Goal: Task Accomplishment & Management: Manage account settings

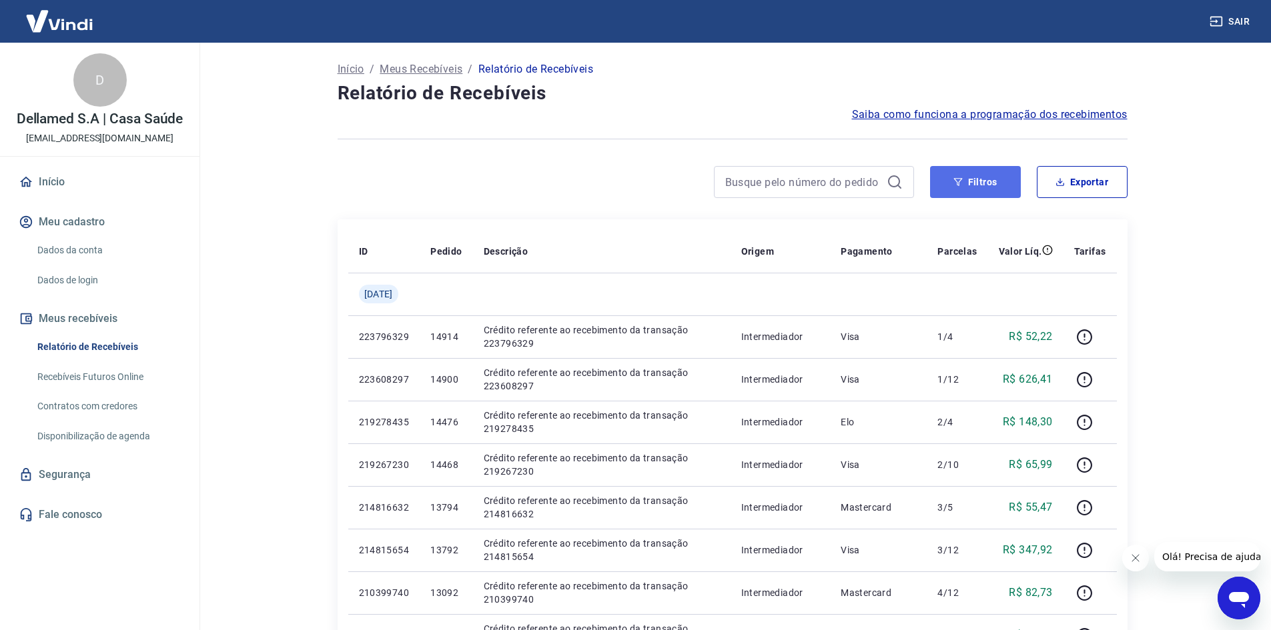
click at [977, 181] on button "Filtros" at bounding box center [975, 182] width 91 height 32
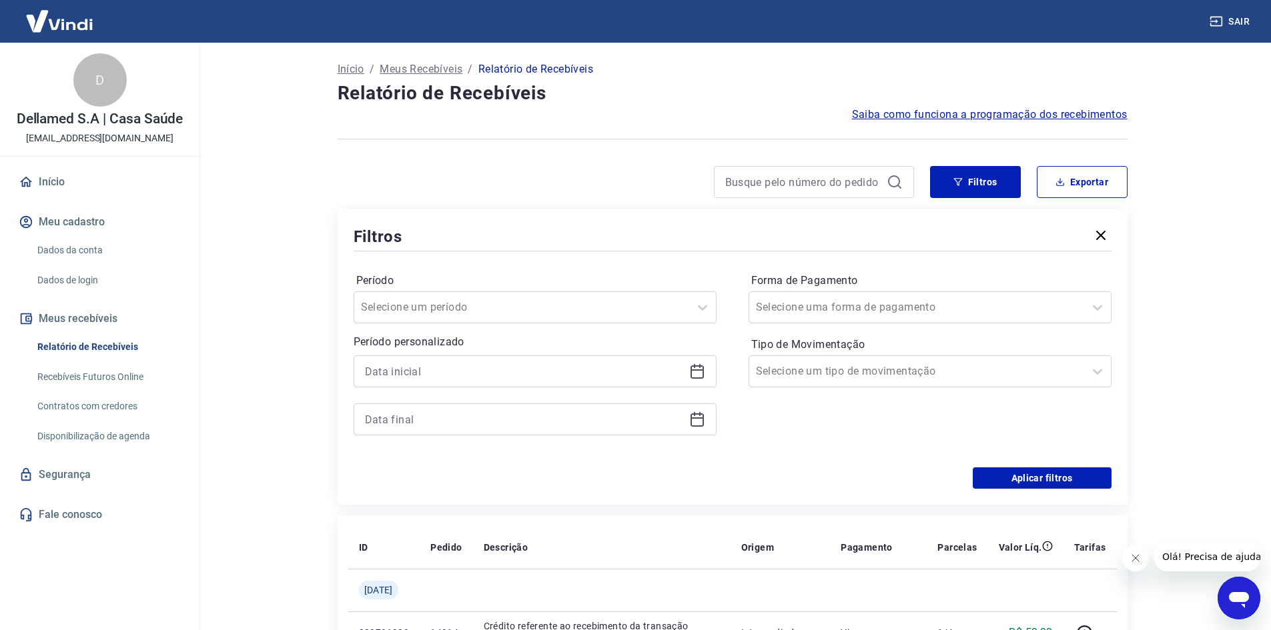
click at [630, 390] on div at bounding box center [535, 396] width 363 height 80
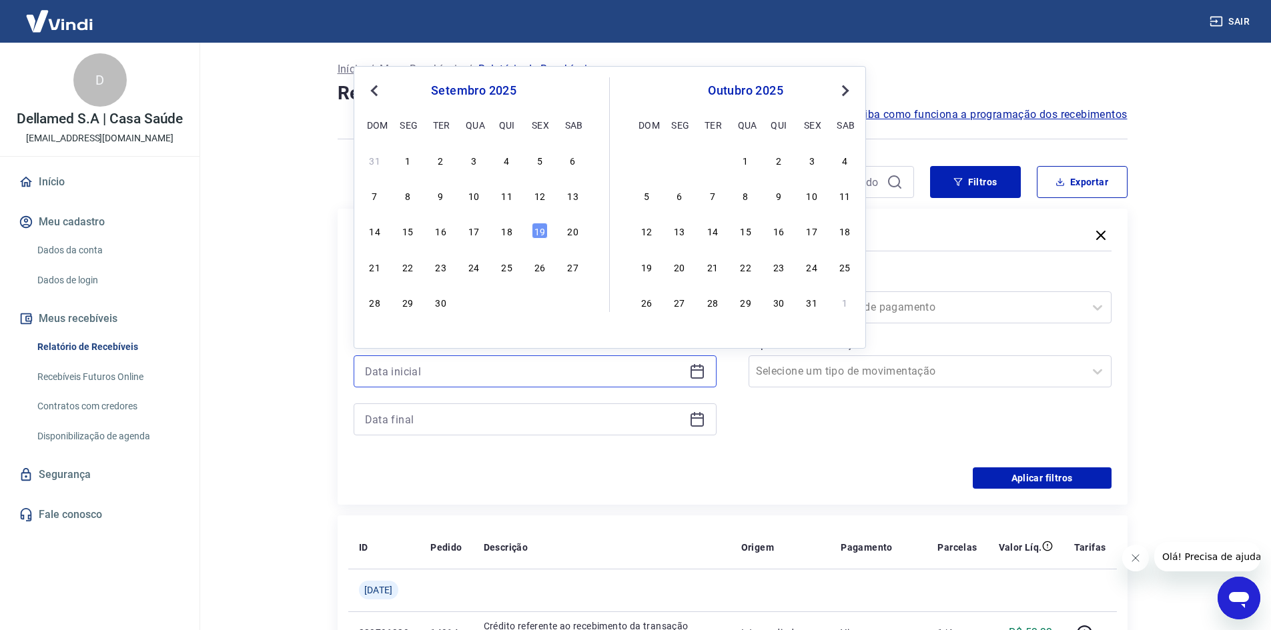
click at [647, 370] on input at bounding box center [524, 372] width 319 height 20
click at [467, 229] on div "17" at bounding box center [474, 231] width 16 height 16
type input "17/09/2025"
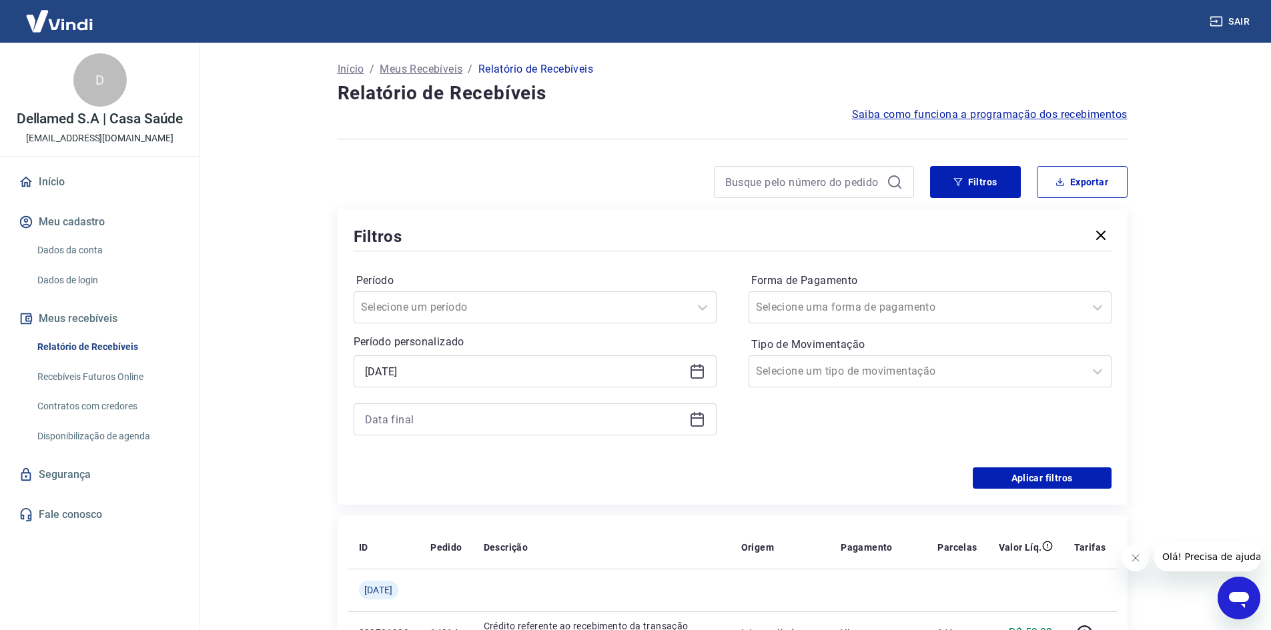
click at [695, 428] on div at bounding box center [535, 420] width 363 height 32
click at [704, 419] on icon at bounding box center [697, 420] width 16 height 16
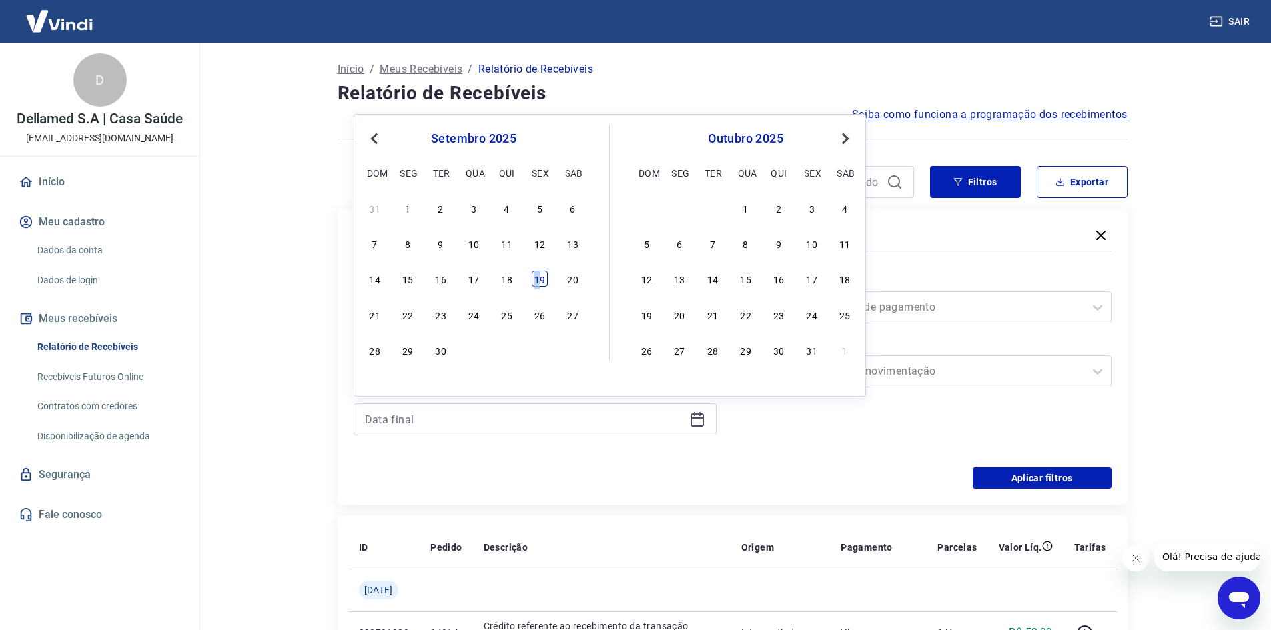
click at [536, 280] on div "19" at bounding box center [540, 279] width 16 height 16
type input "19/09/2025"
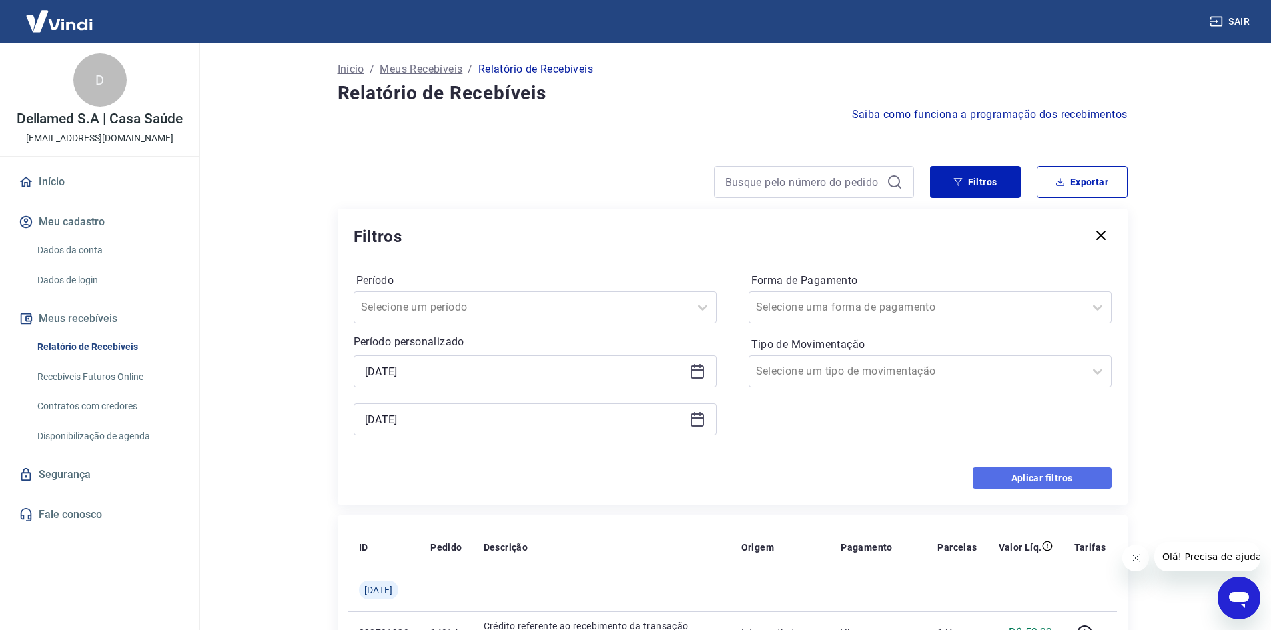
click at [1049, 476] on button "Aplicar filtros" at bounding box center [1042, 478] width 139 height 21
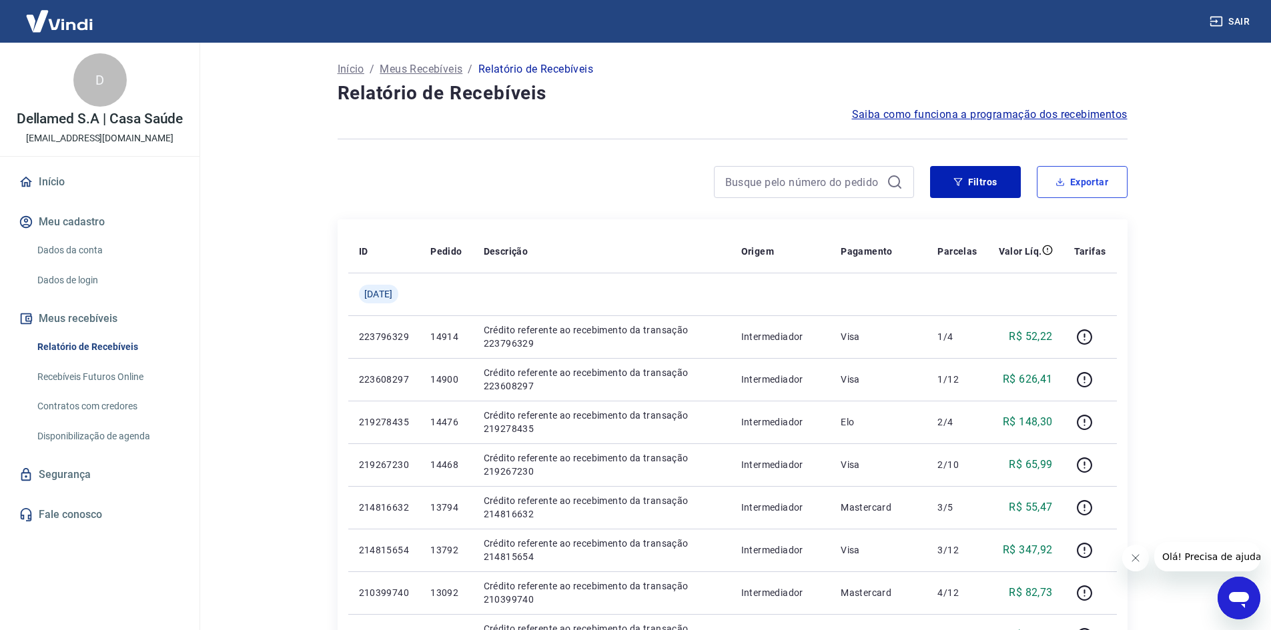
drag, startPoint x: 1083, startPoint y: 184, endPoint x: 1066, endPoint y: 199, distance: 22.7
click at [1083, 184] on button "Exportar" at bounding box center [1082, 182] width 91 height 32
type input "17/09/2025"
type input "19/09/2025"
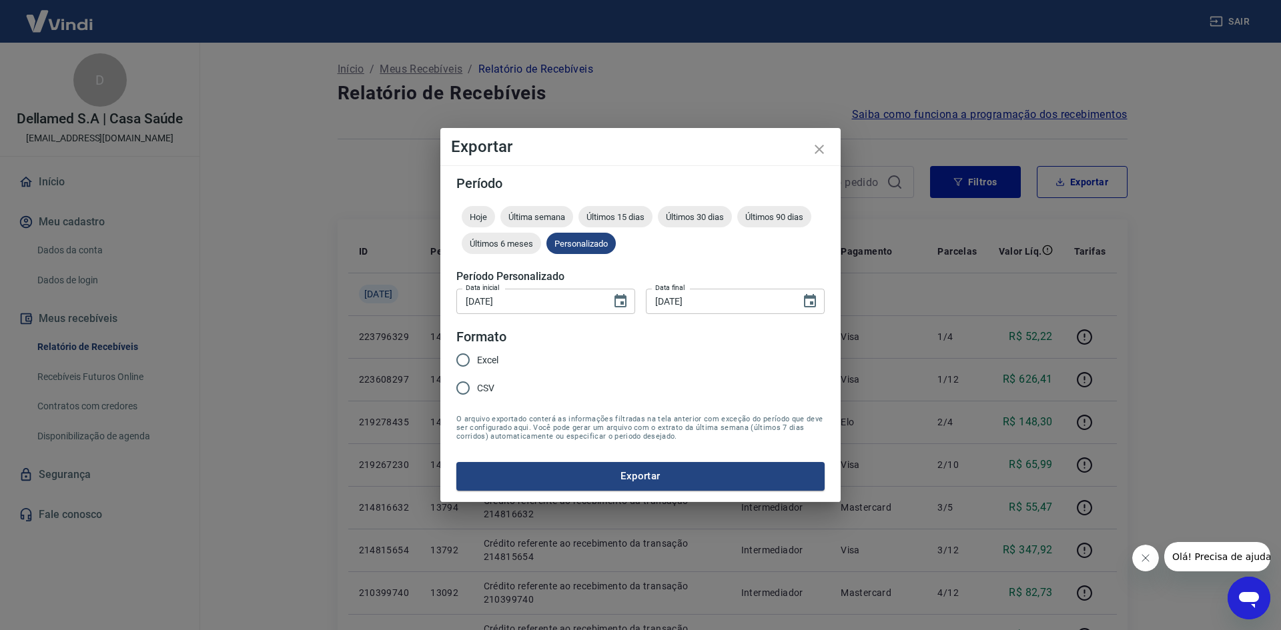
click at [450, 388] on input "CSV" at bounding box center [463, 388] width 28 height 28
radio input "true"
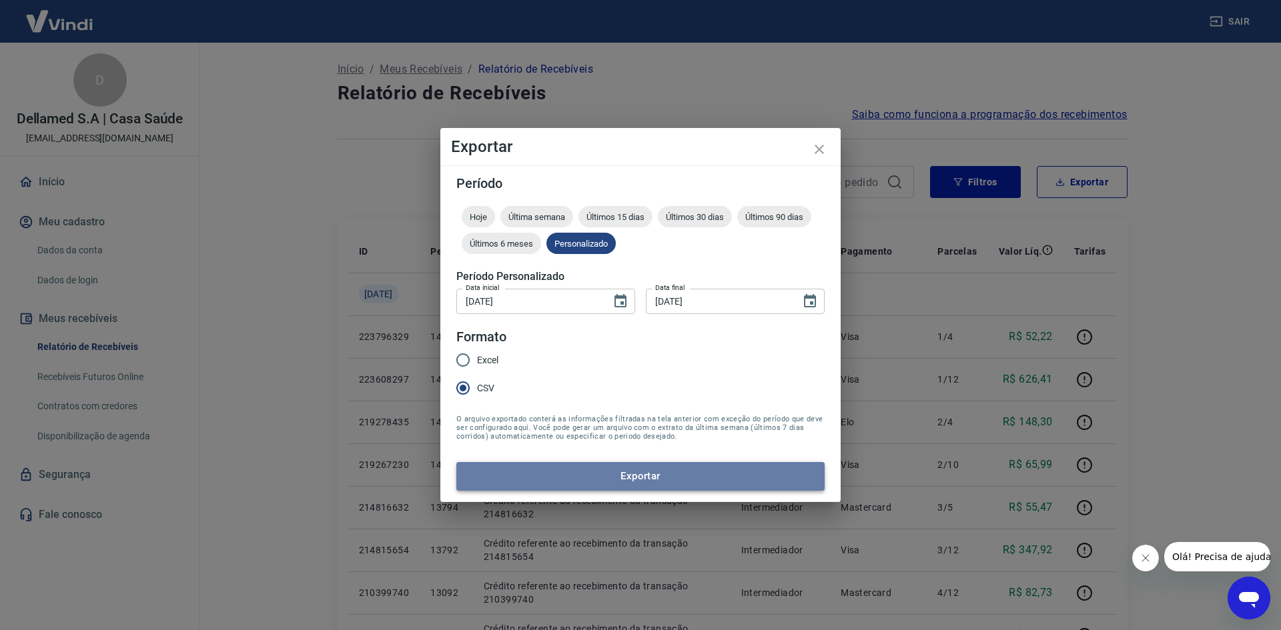
click at [541, 464] on button "Exportar" at bounding box center [640, 476] width 368 height 28
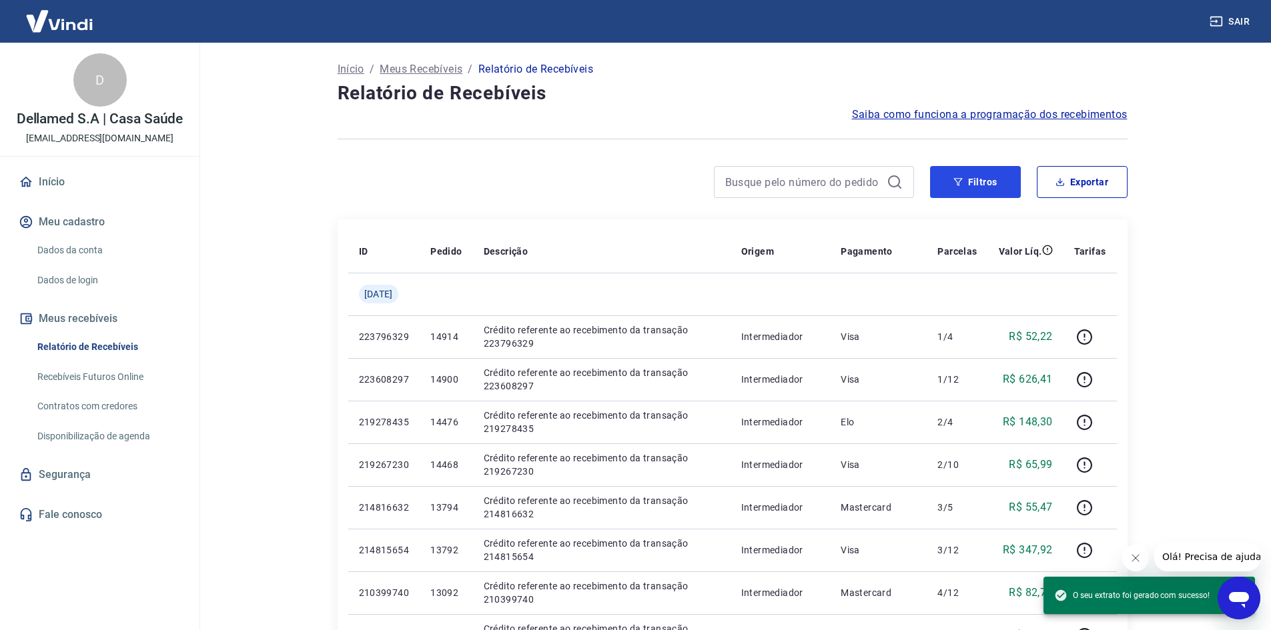
drag, startPoint x: 995, startPoint y: 172, endPoint x: 996, endPoint y: 203, distance: 30.7
click at [995, 172] on button "Filtros" at bounding box center [975, 182] width 91 height 32
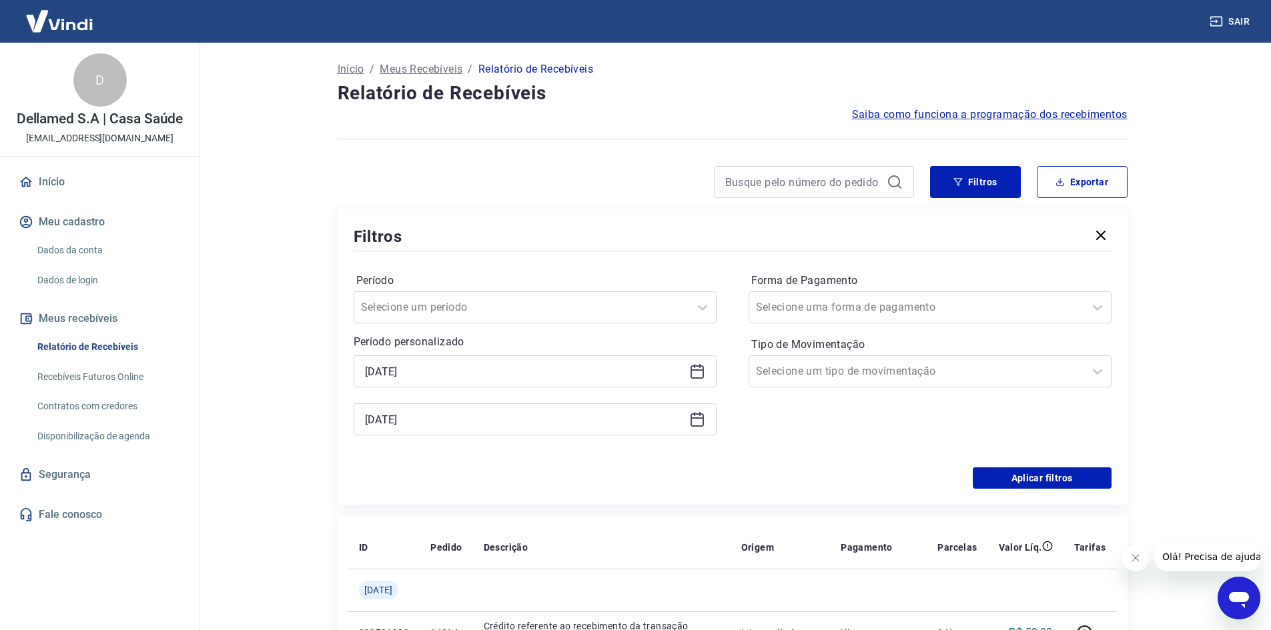
click at [697, 372] on icon at bounding box center [697, 372] width 16 height 16
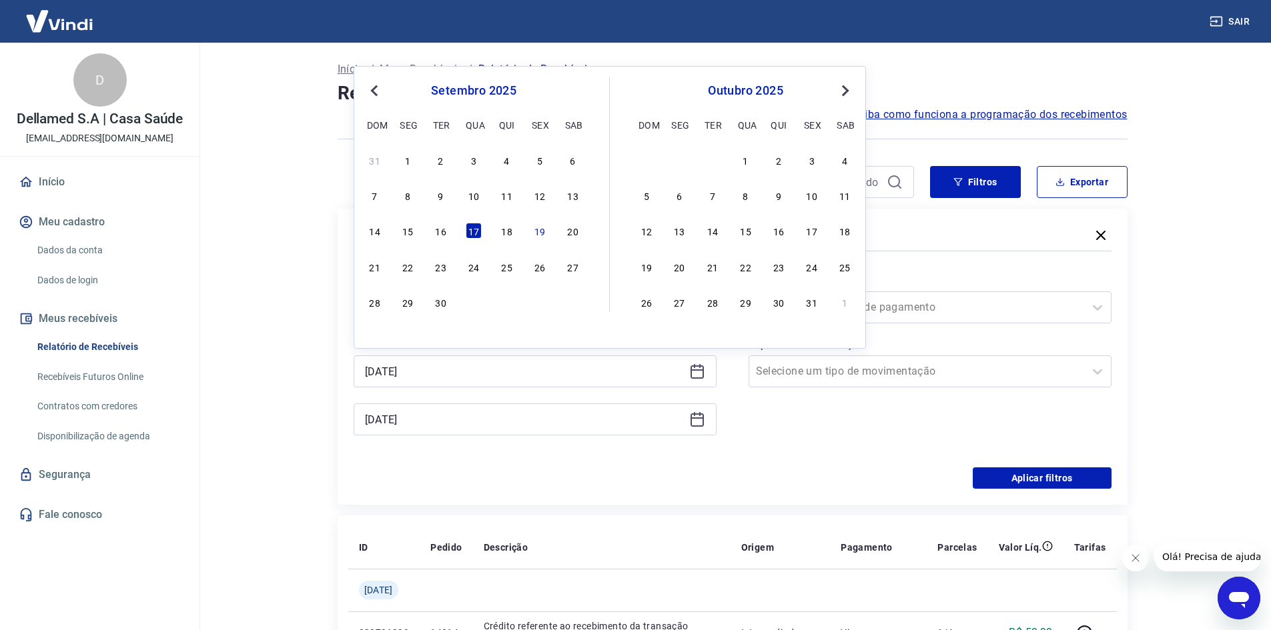
click at [428, 229] on div "14 15 16 17 18 19 20" at bounding box center [473, 230] width 217 height 19
click at [440, 233] on div "16" at bounding box center [441, 231] width 16 height 16
type input "16/09/2025"
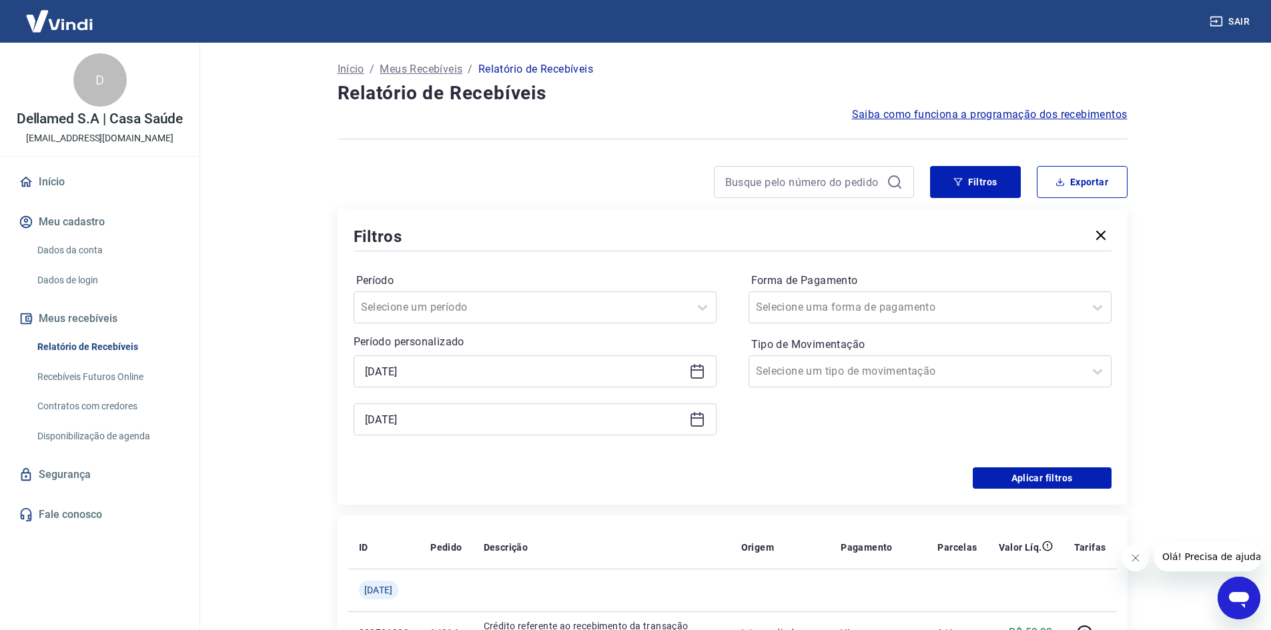
click at [440, 233] on div "Filtros" at bounding box center [733, 236] width 758 height 23
click at [698, 420] on icon at bounding box center [697, 420] width 16 height 16
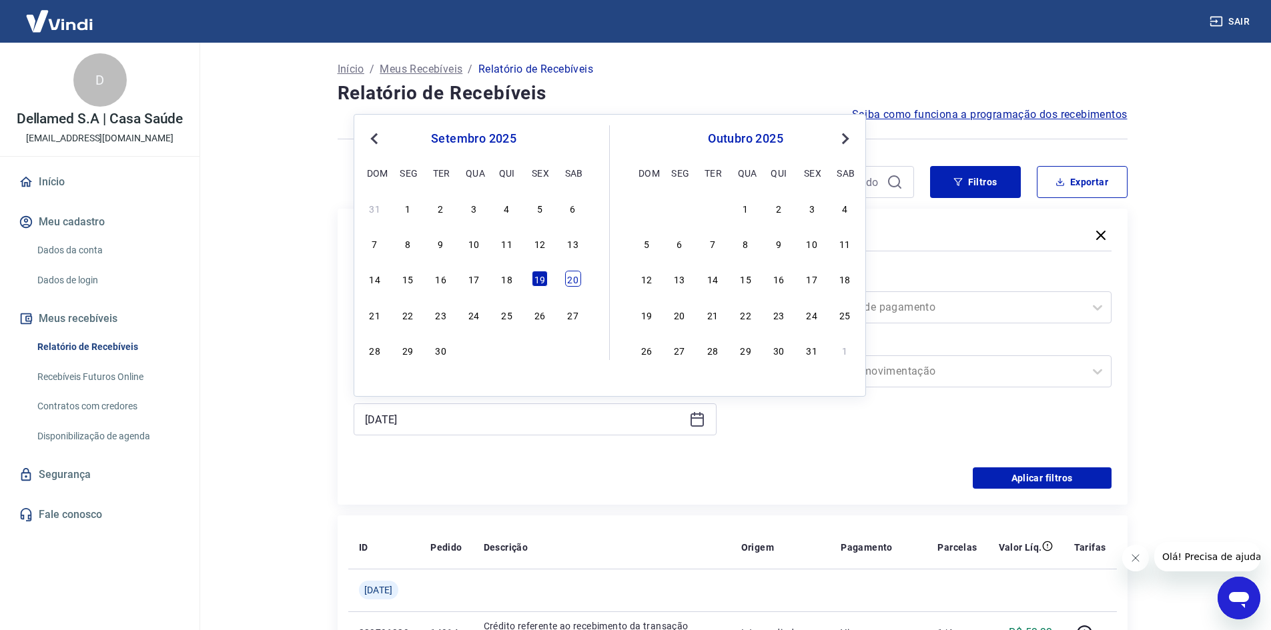
click at [578, 274] on div "20" at bounding box center [573, 279] width 16 height 16
type input "20/09/2025"
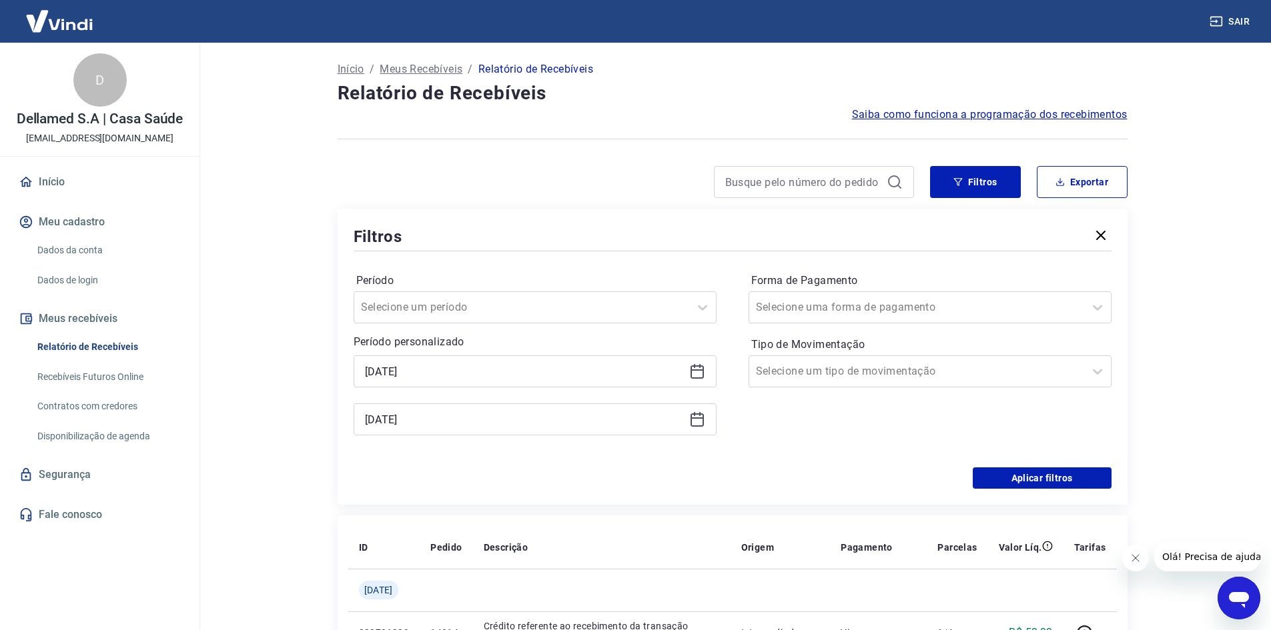
click at [1024, 465] on div "Período Selecione um período Período personalizado Selected date: terça-feira, …" at bounding box center [733, 360] width 758 height 213
click at [1031, 476] on button "Aplicar filtros" at bounding box center [1042, 478] width 139 height 21
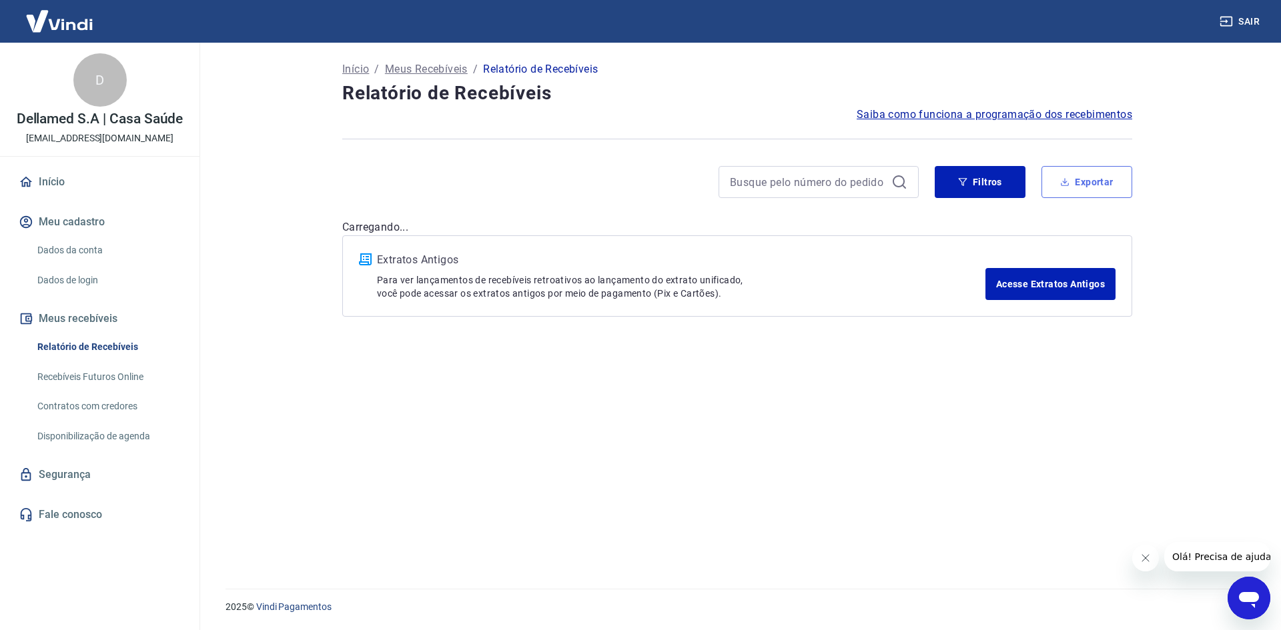
click at [1085, 177] on button "Exportar" at bounding box center [1086, 182] width 91 height 32
type input "16/09/2025"
type input "20/09/2025"
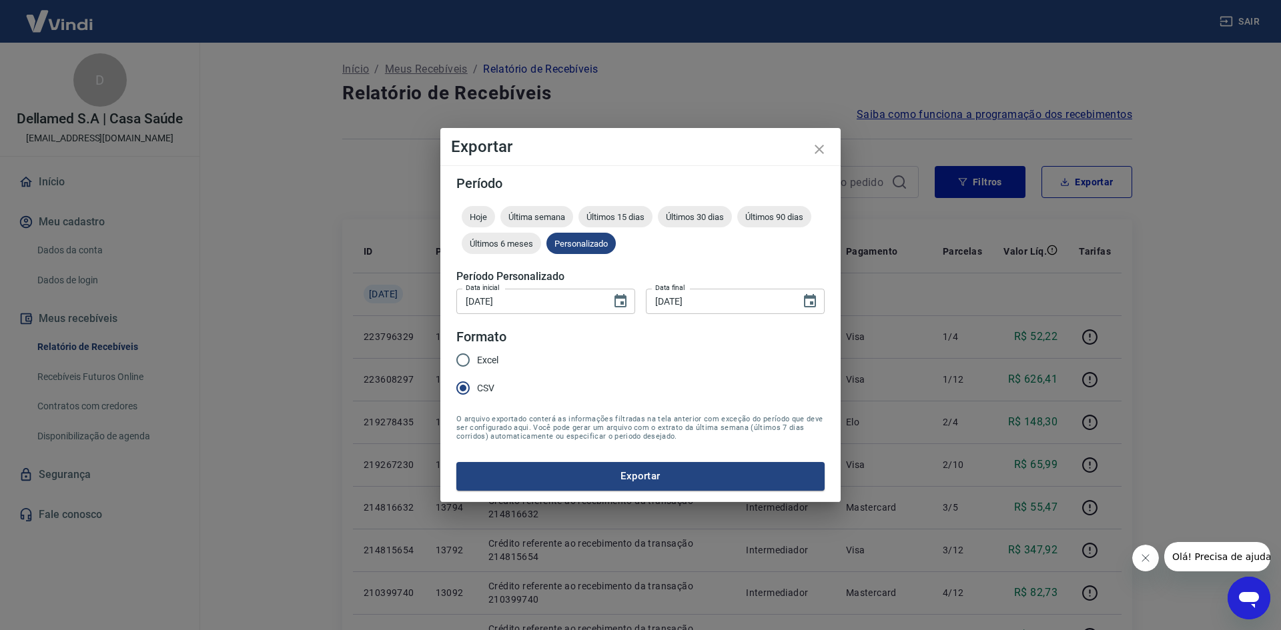
click at [687, 470] on button "Exportar" at bounding box center [640, 476] width 368 height 28
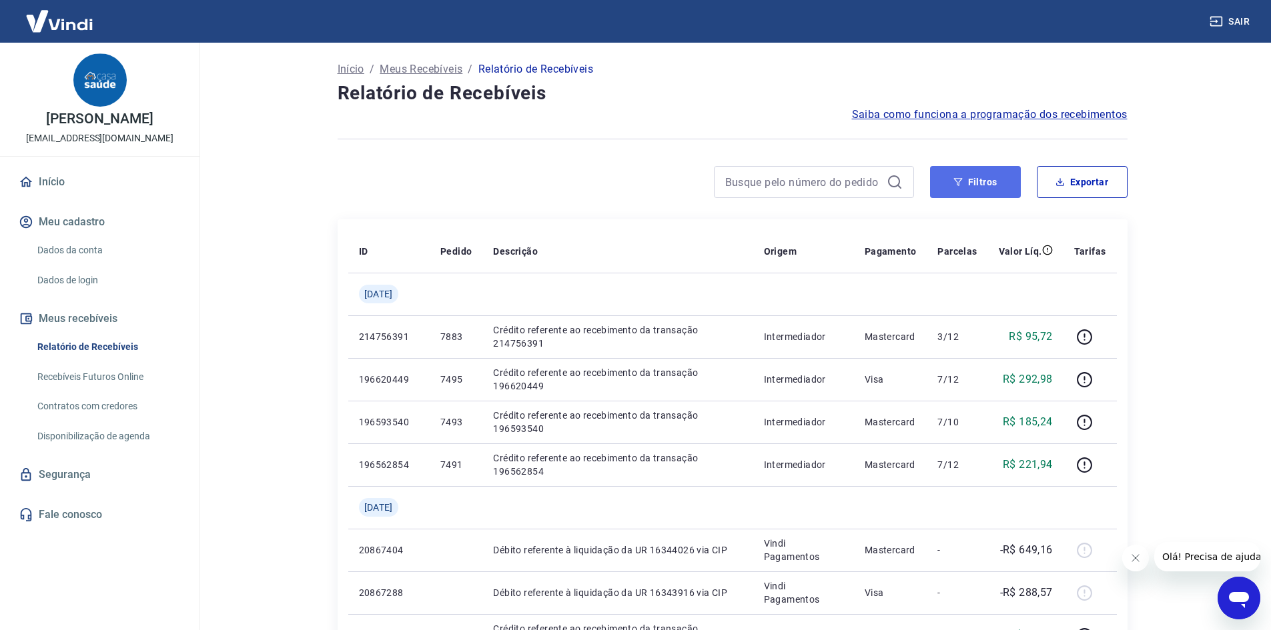
click at [980, 185] on button "Filtros" at bounding box center [975, 182] width 91 height 32
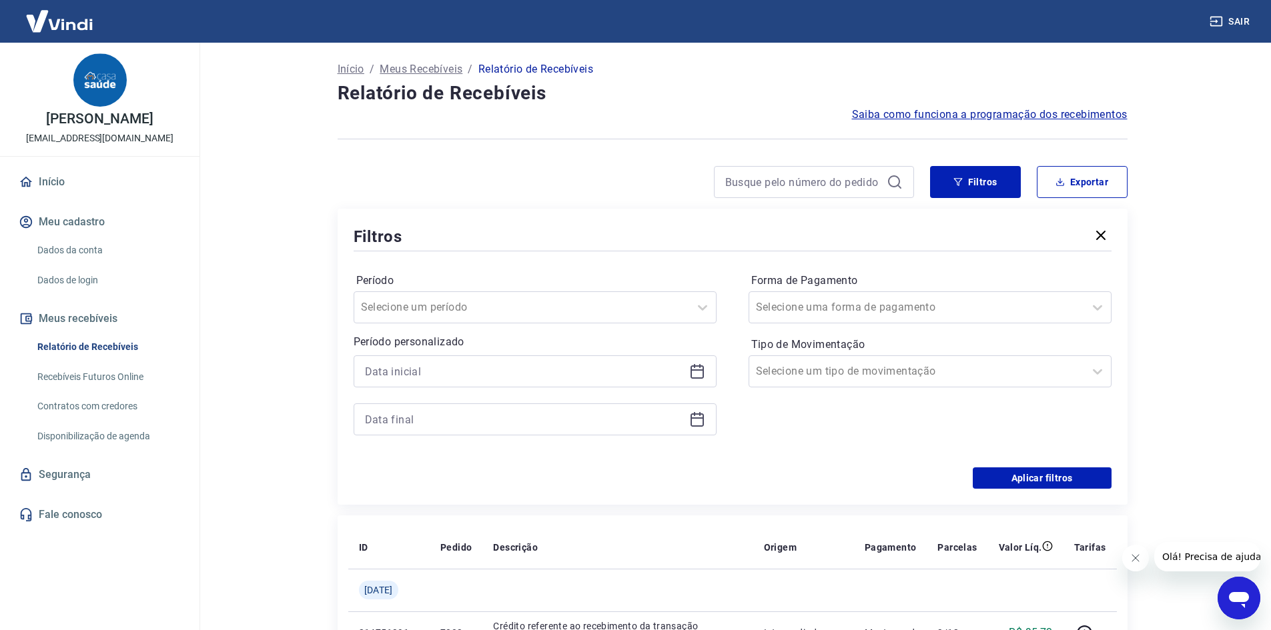
click at [697, 370] on icon at bounding box center [696, 370] width 13 height 1
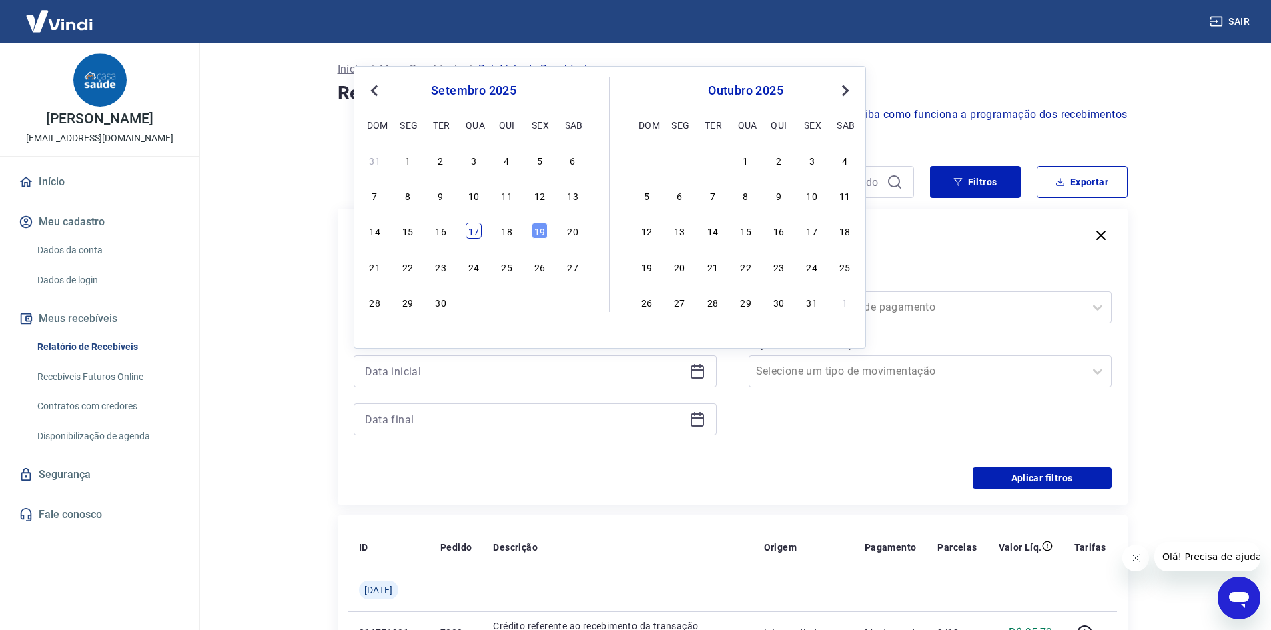
click at [468, 232] on div "17" at bounding box center [474, 231] width 16 height 16
type input "17/09/2025"
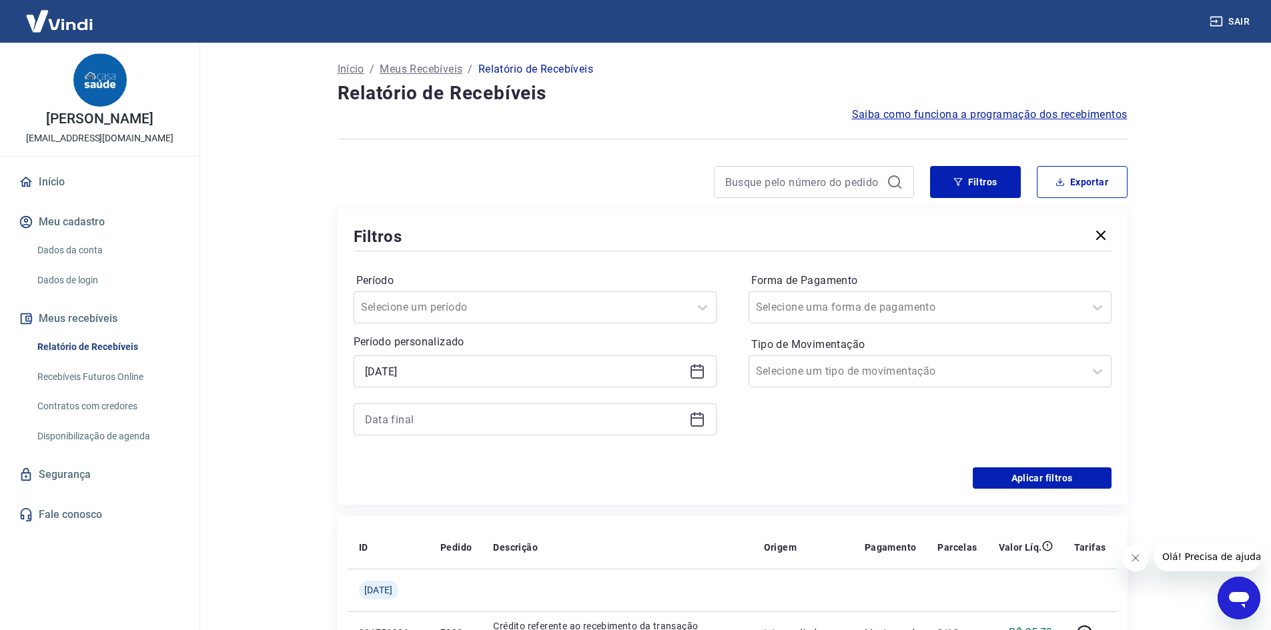
click at [694, 419] on icon at bounding box center [696, 418] width 13 height 1
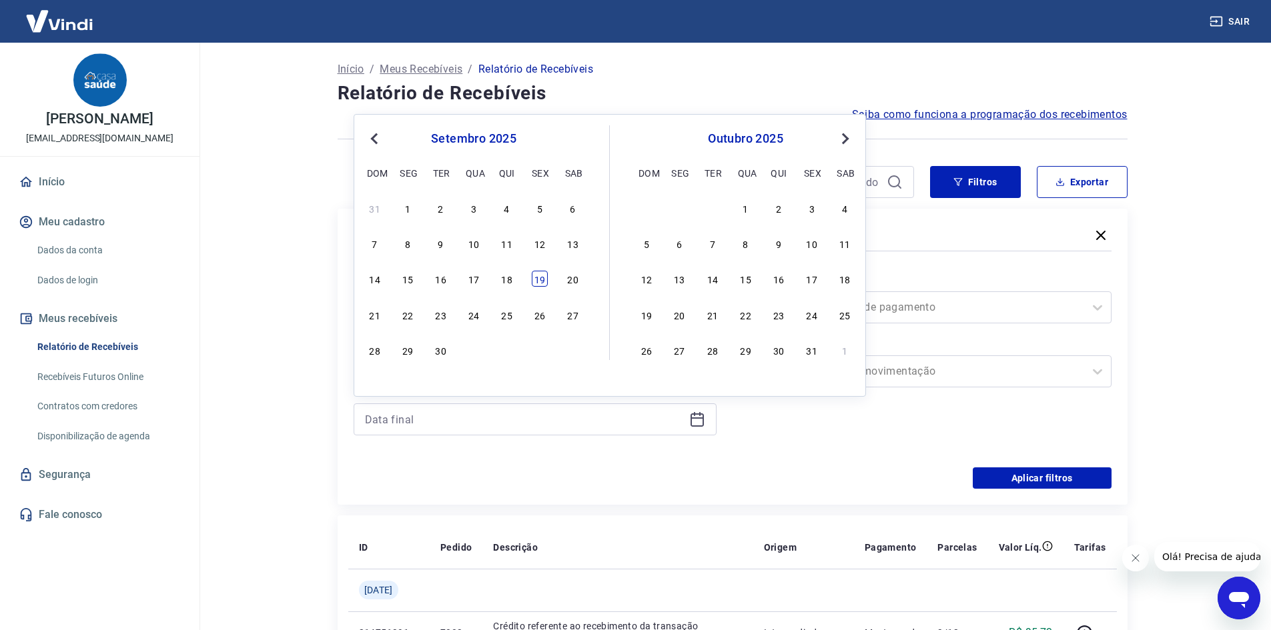
click at [545, 280] on div "19" at bounding box center [540, 279] width 16 height 16
type input "19/09/2025"
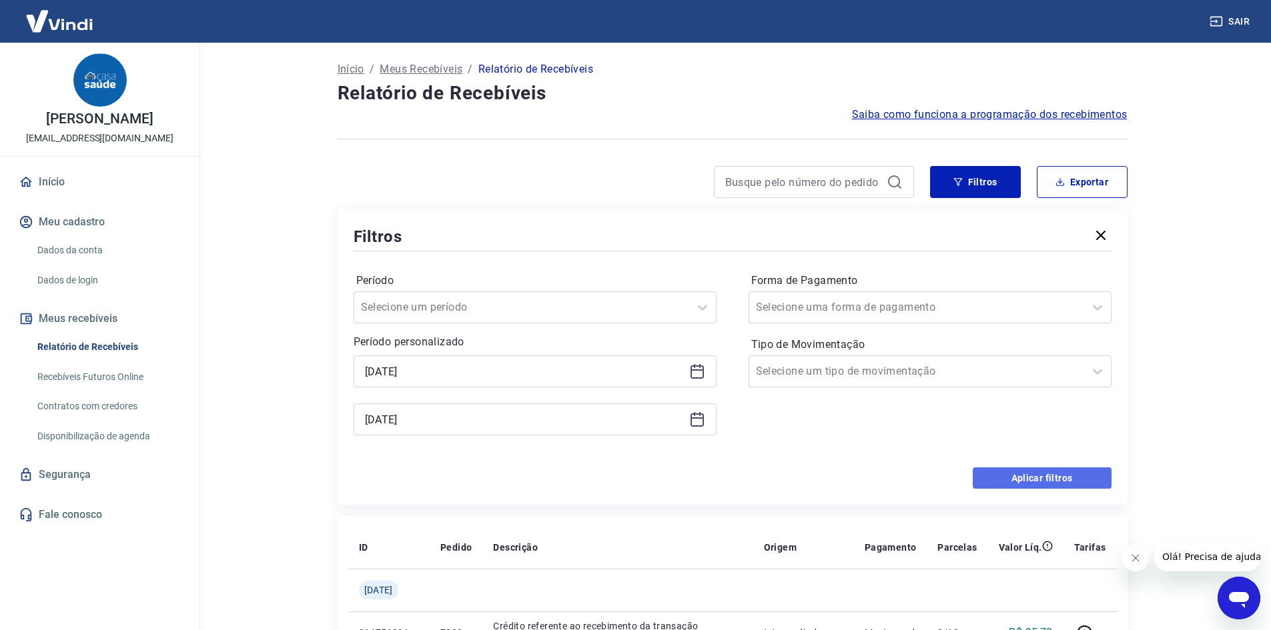
click at [1071, 476] on button "Aplicar filtros" at bounding box center [1042, 478] width 139 height 21
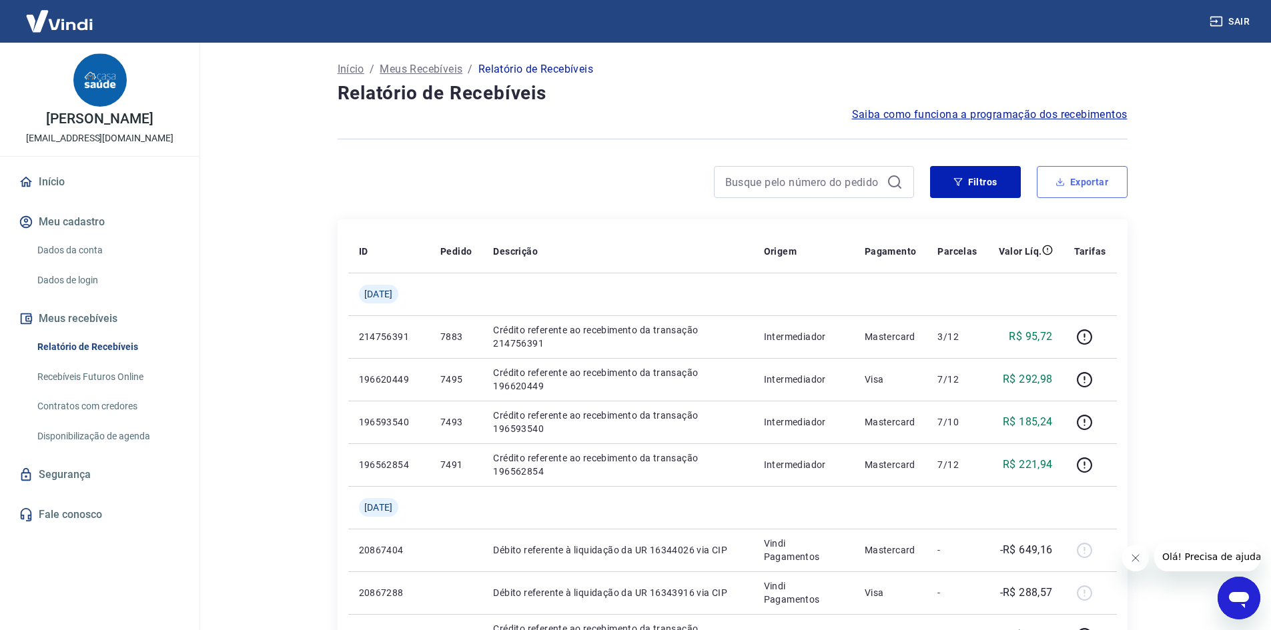
drag, startPoint x: 1096, startPoint y: 187, endPoint x: 919, endPoint y: 243, distance: 186.1
click at [1096, 188] on button "Exportar" at bounding box center [1082, 182] width 91 height 32
type input "17/09/2025"
type input "19/09/2025"
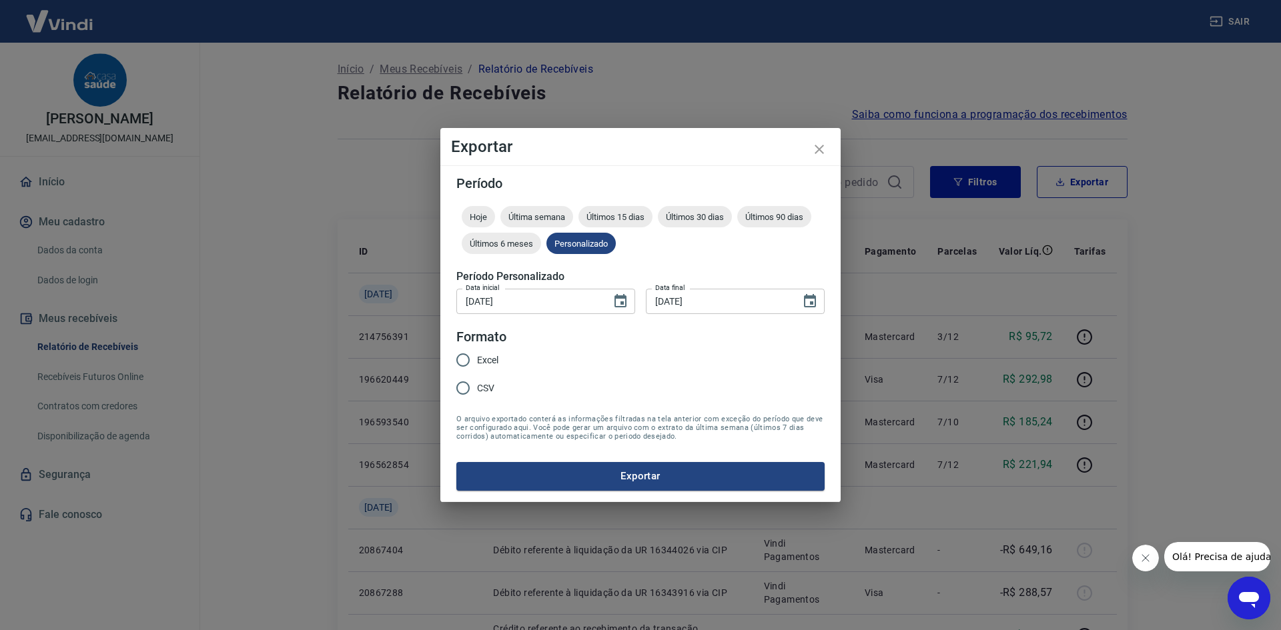
click at [478, 389] on span "CSV" at bounding box center [485, 389] width 17 height 14
click at [477, 389] on input "CSV" at bounding box center [463, 388] width 28 height 28
radio input "true"
click at [498, 474] on button "Exportar" at bounding box center [640, 476] width 368 height 28
